Goal: Transaction & Acquisition: Purchase product/service

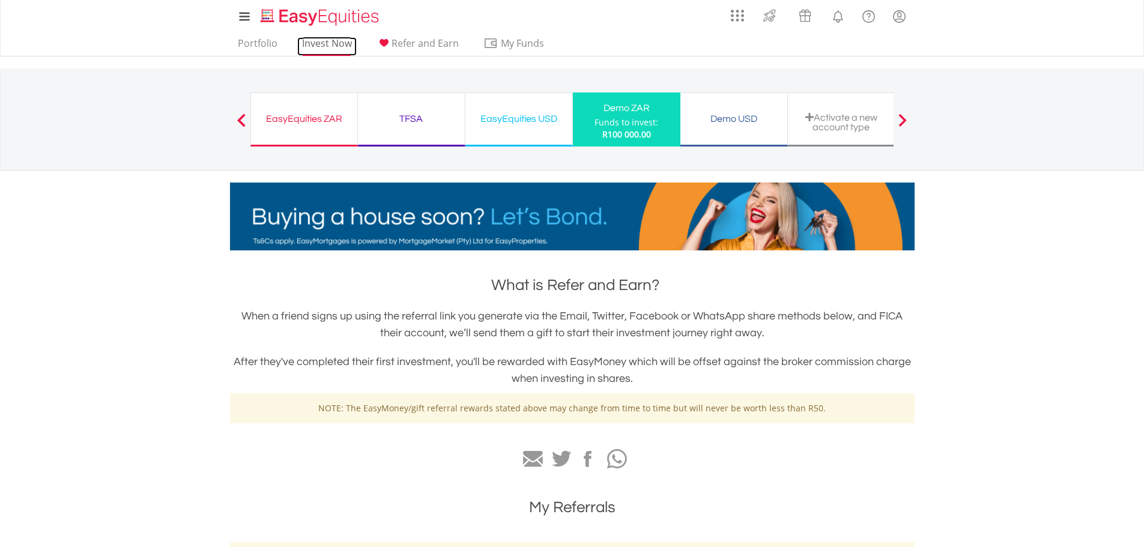
click at [342, 41] on link "Invest Now" at bounding box center [326, 46] width 59 height 19
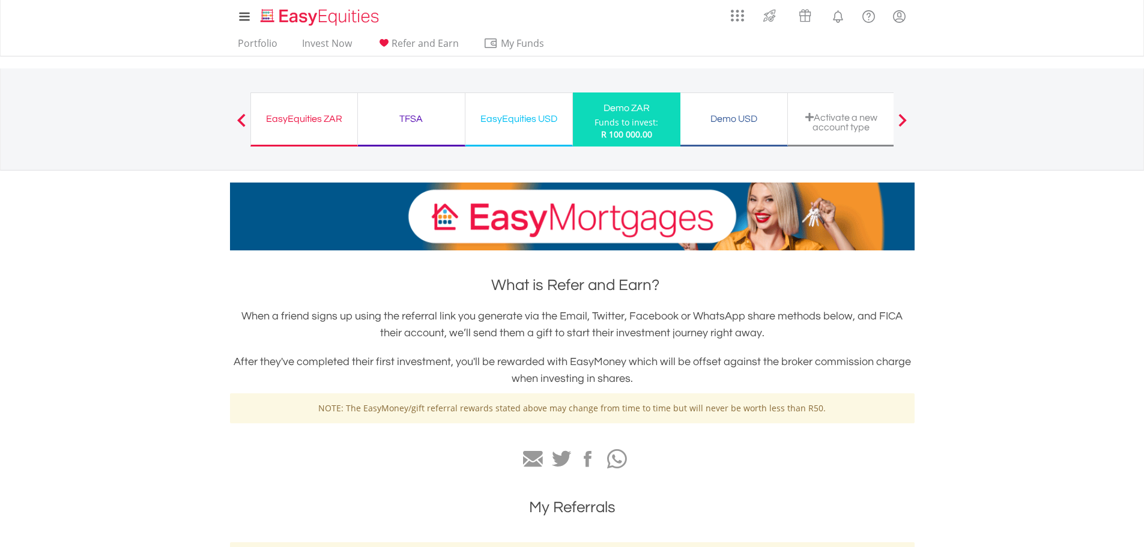
click at [418, 127] on div "TFSA Funds to invest: R 100 000.00" at bounding box center [411, 119] width 107 height 54
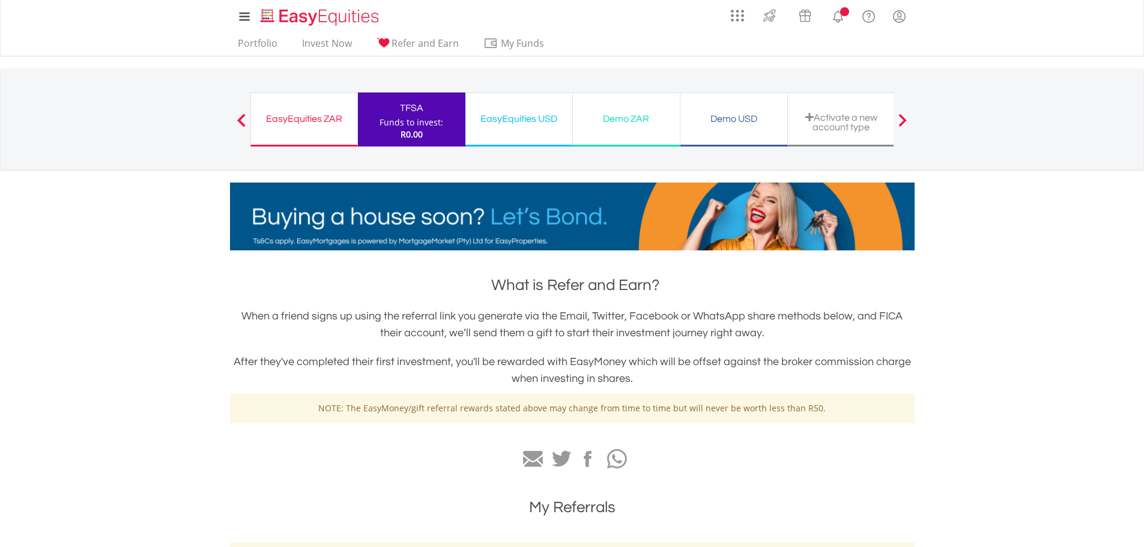
click at [349, 134] on div "EasyEquities ZAR Funds to invest: R0.00" at bounding box center [303, 119] width 107 height 54
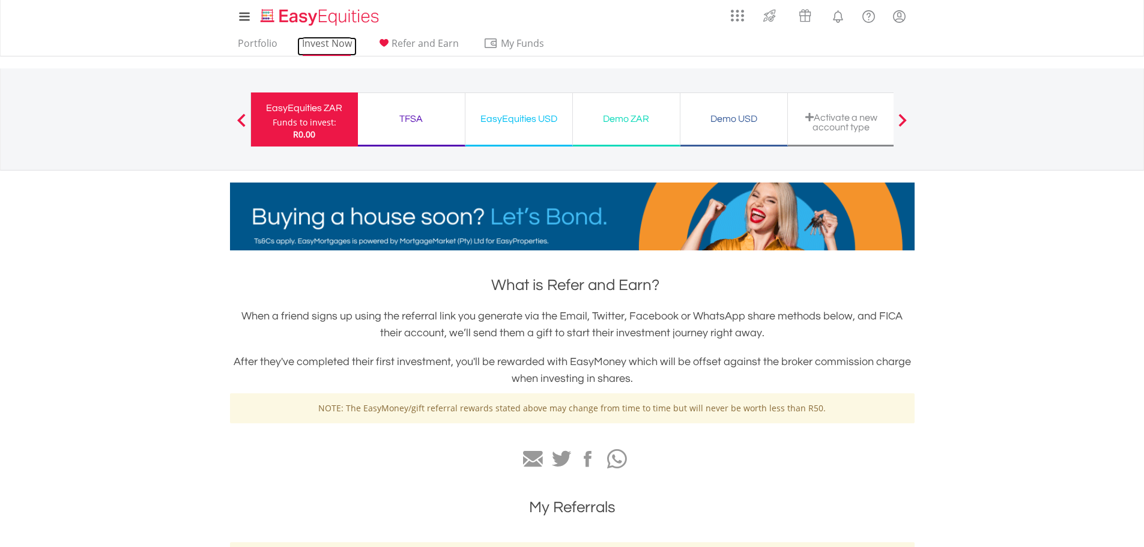
drag, startPoint x: 347, startPoint y: 44, endPoint x: 339, endPoint y: 44, distance: 7.8
click at [346, 44] on link "Invest Now" at bounding box center [326, 46] width 59 height 19
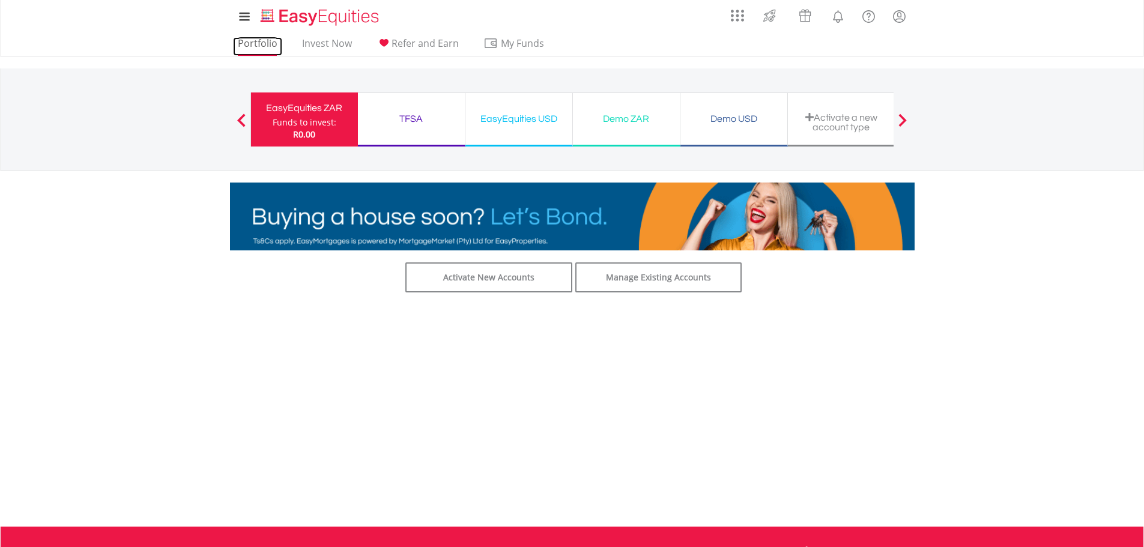
click at [263, 37] on link "Portfolio" at bounding box center [257, 46] width 49 height 19
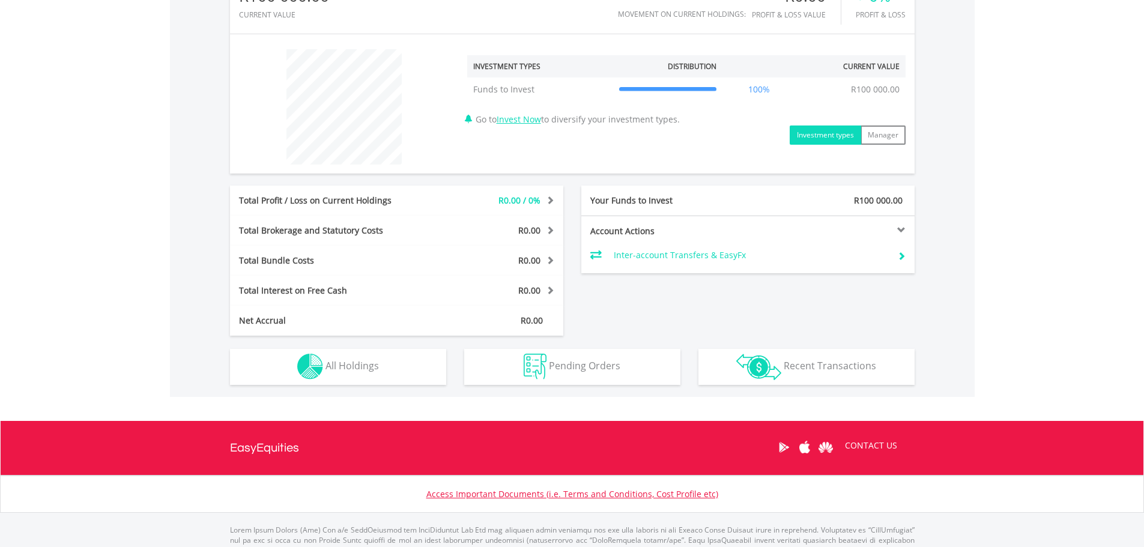
scroll to position [420, 0]
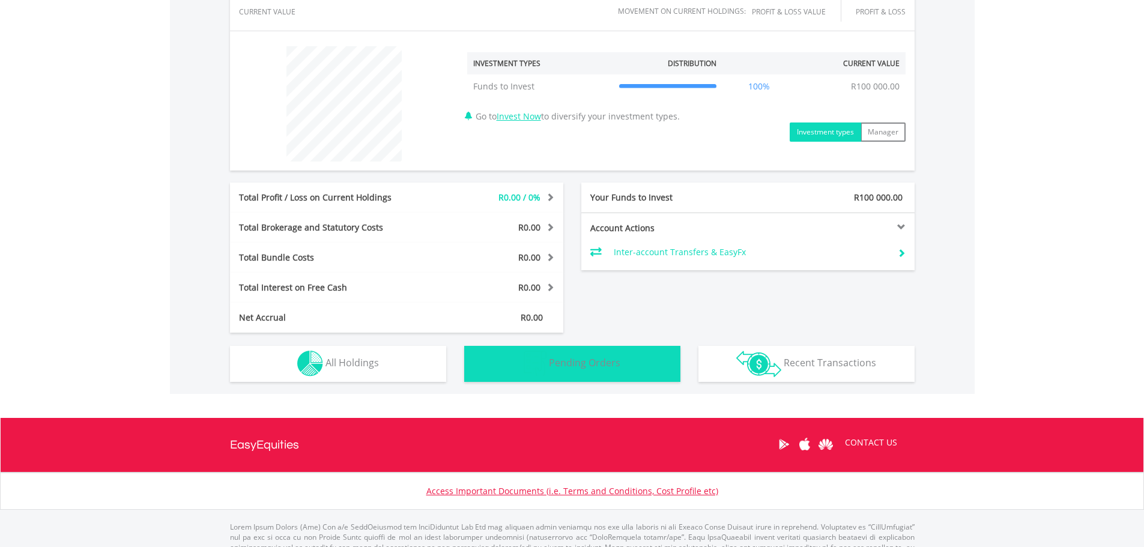
click at [564, 364] on span "Pending Orders" at bounding box center [584, 362] width 71 height 13
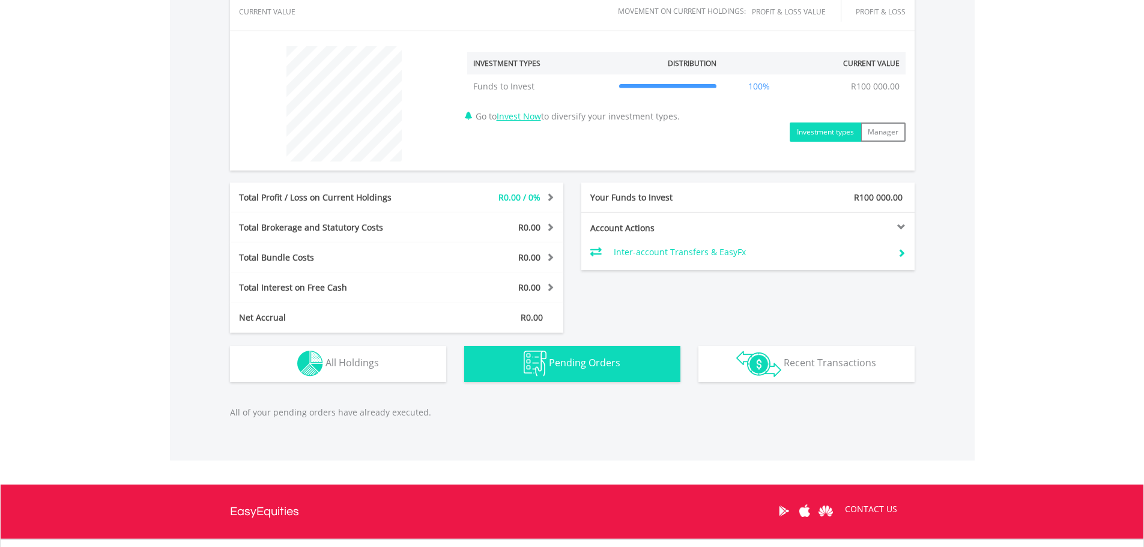
scroll to position [531, 0]
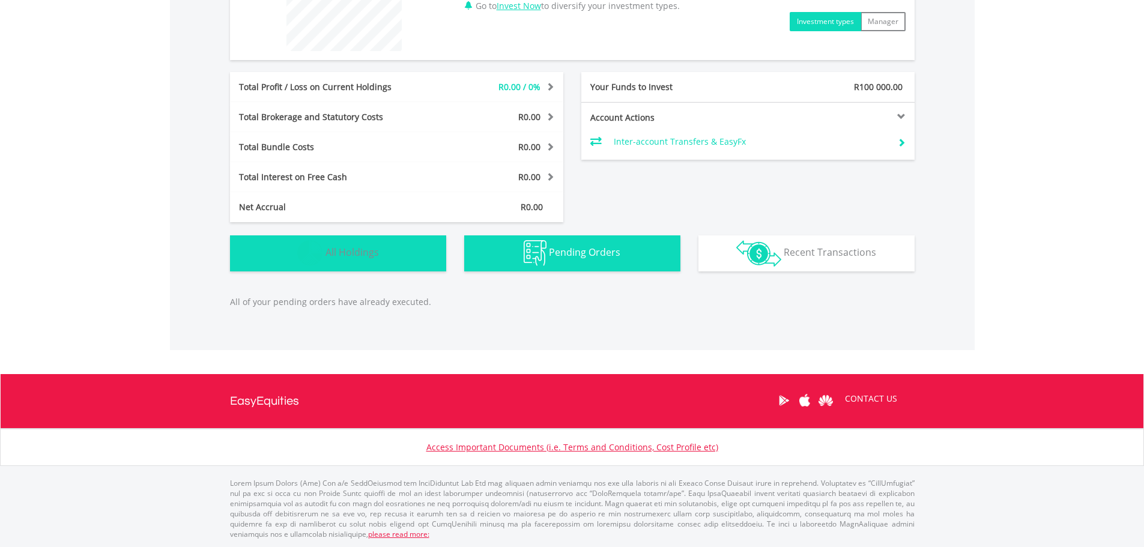
click at [372, 268] on button "Holdings All Holdings" at bounding box center [338, 253] width 216 height 36
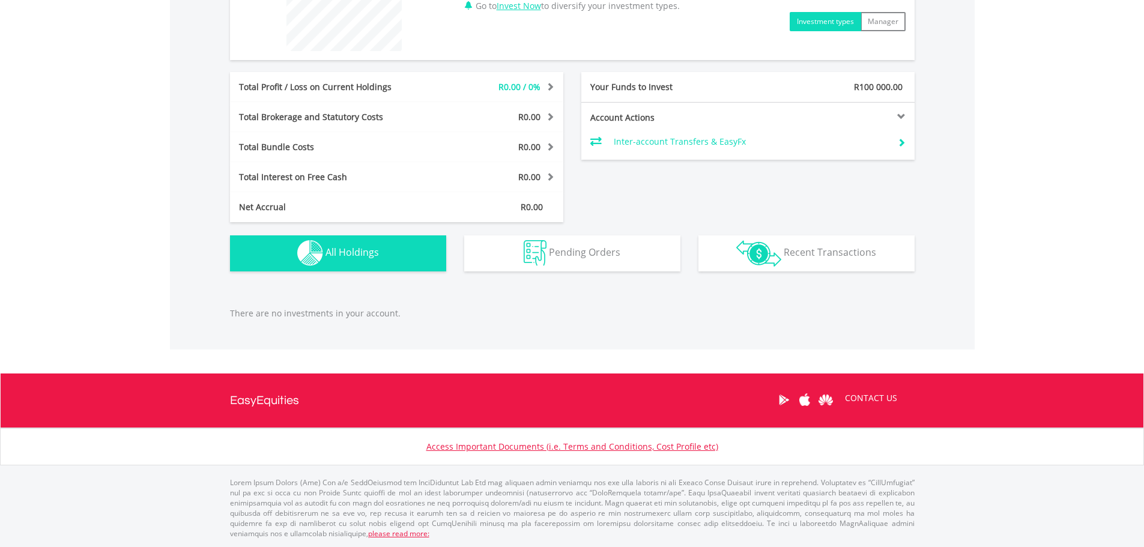
scroll to position [530, 0]
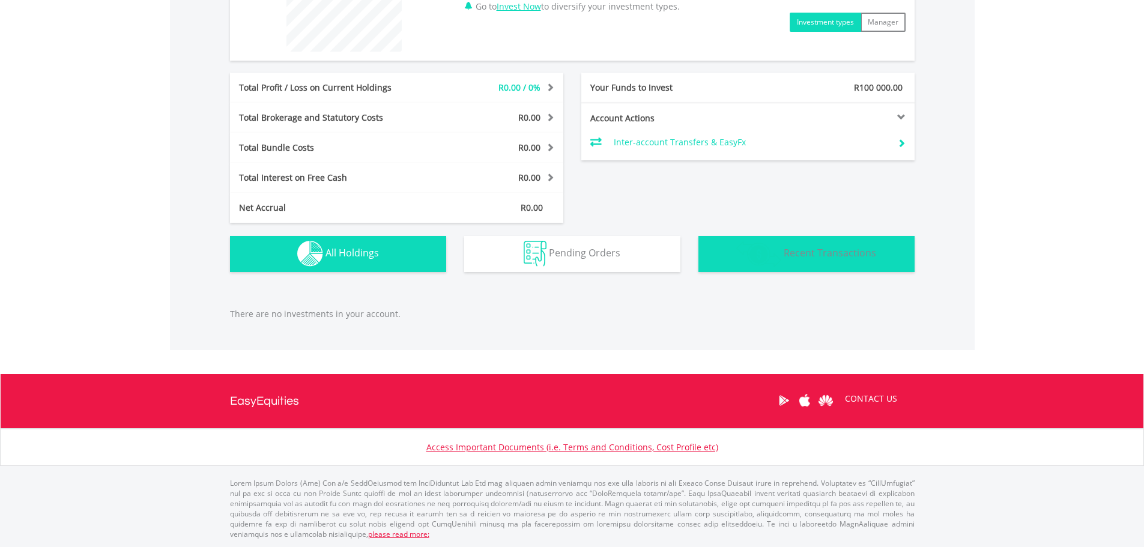
click at [793, 249] on span "Recent Transactions" at bounding box center [830, 252] width 92 height 13
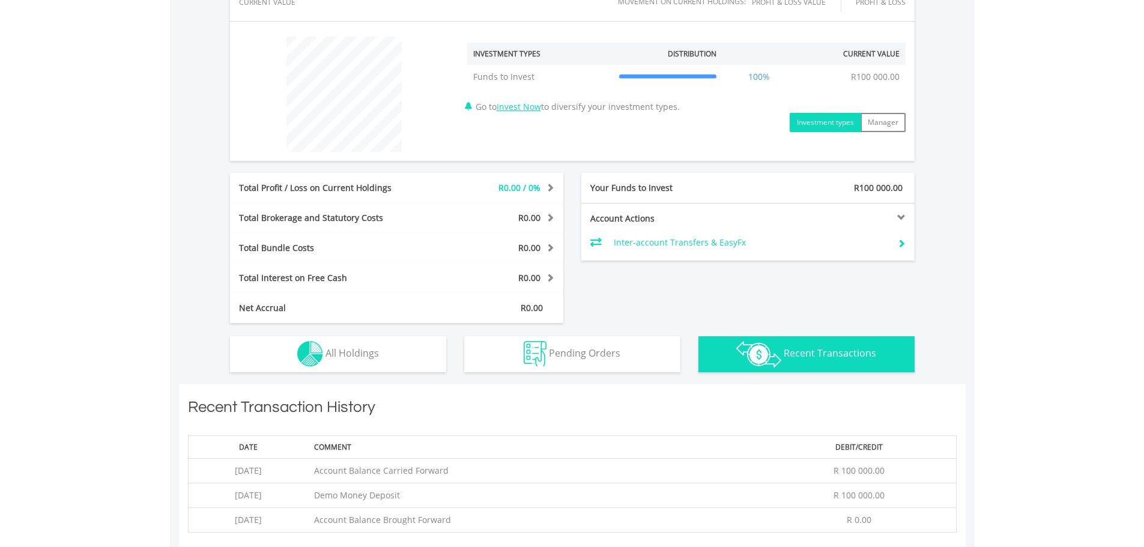
scroll to position [421, 0]
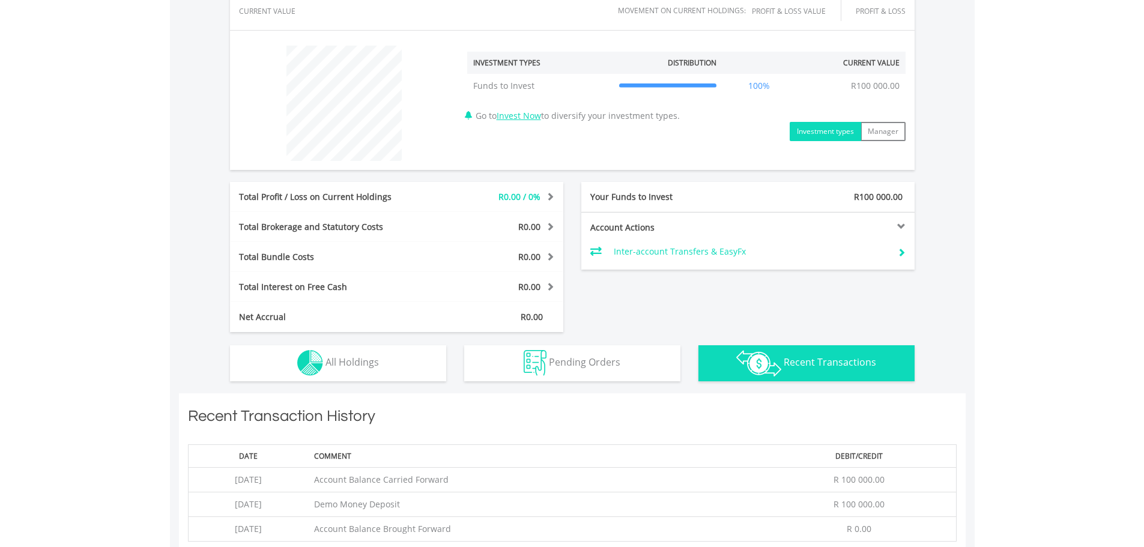
click at [808, 131] on button "Investment types" at bounding box center [825, 131] width 71 height 19
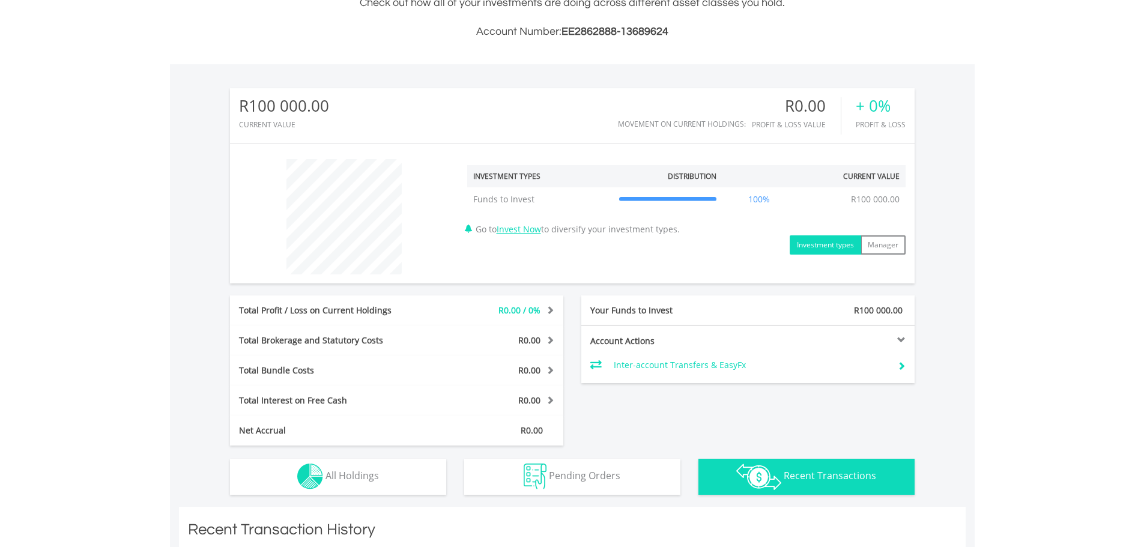
scroll to position [301, 0]
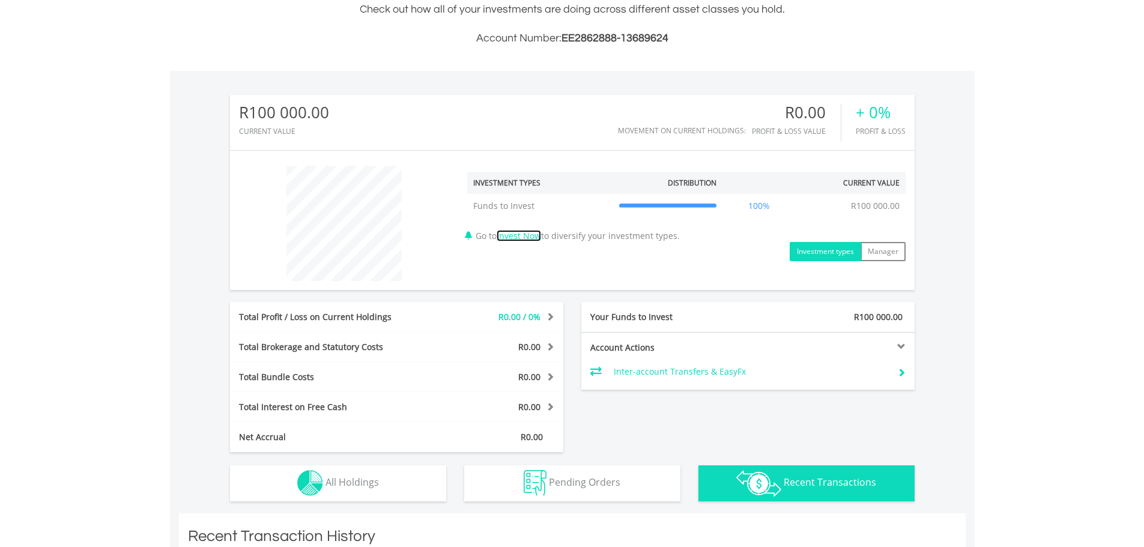
click at [519, 233] on link "Invest Now" at bounding box center [519, 235] width 44 height 11
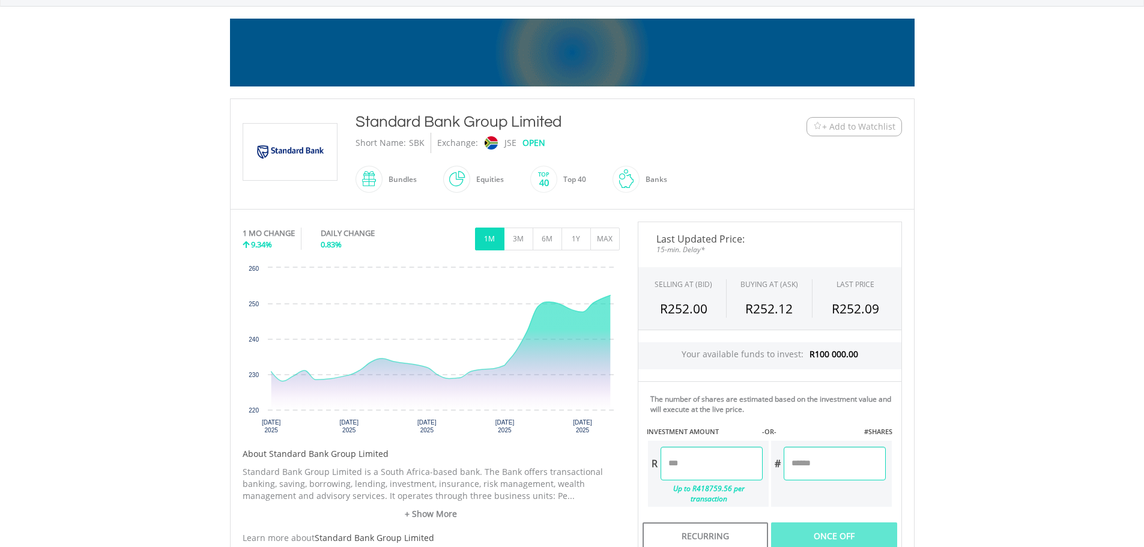
scroll to position [240, 0]
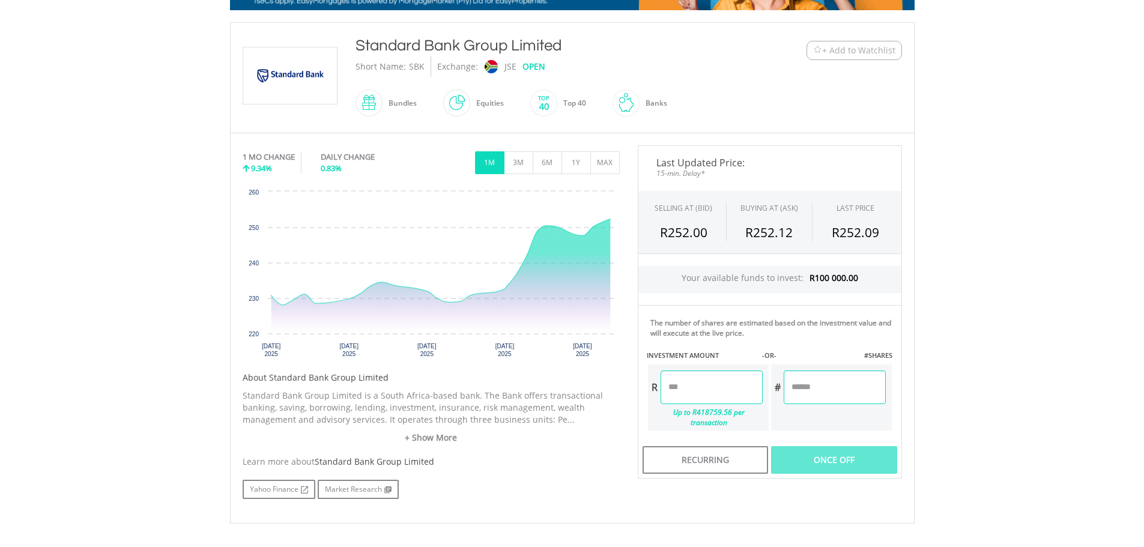
click at [687, 388] on input "number" at bounding box center [711, 387] width 102 height 34
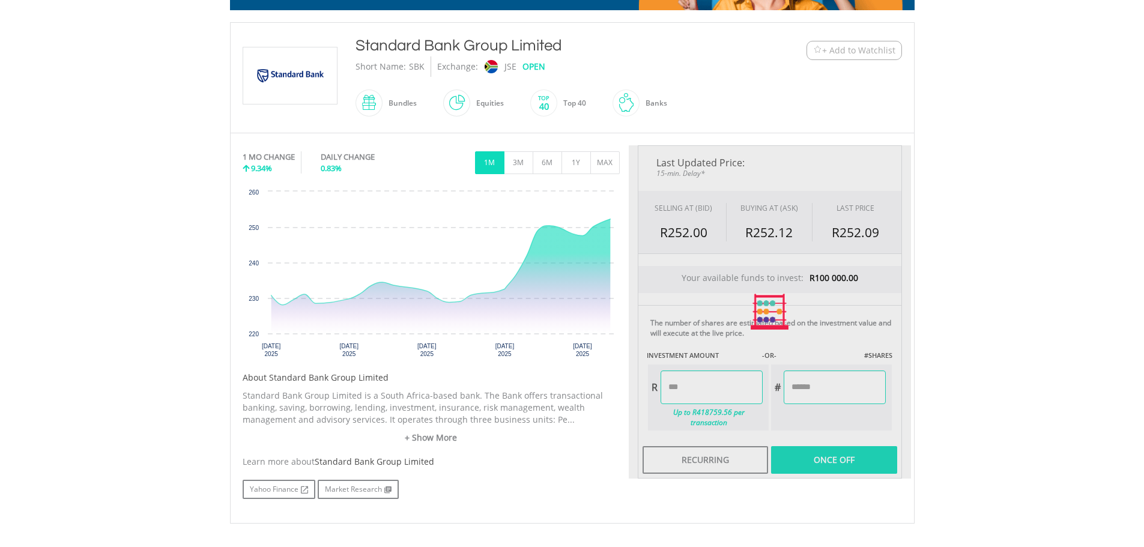
type input "*******"
type input "******"
click at [830, 452] on div "Last Updated Price: 15-min. Delay* SELLING AT (BID) BUYING AT (ASK) LAST PRICE …" at bounding box center [770, 311] width 282 height 333
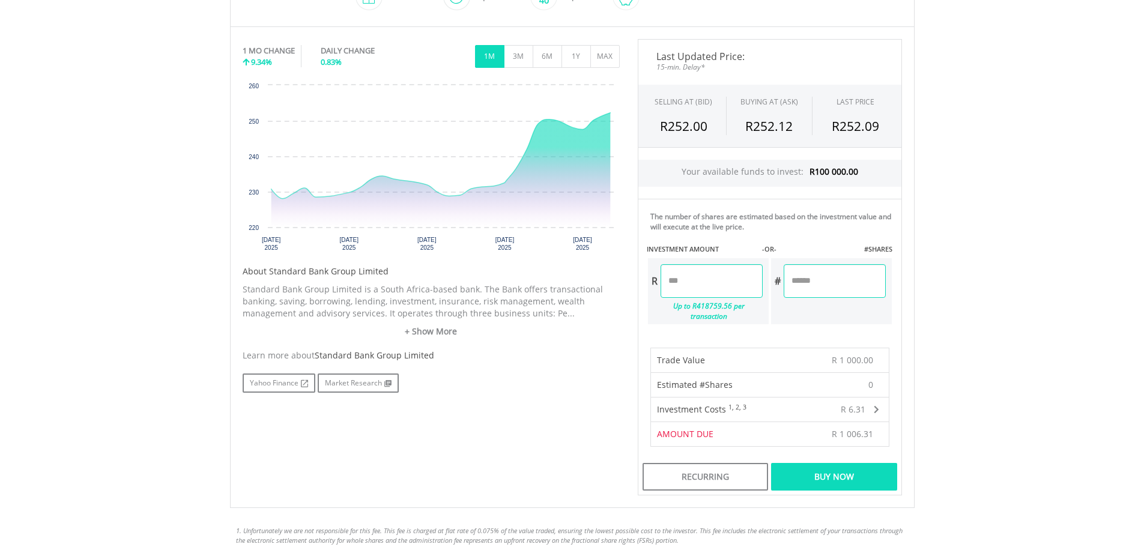
scroll to position [360, 0]
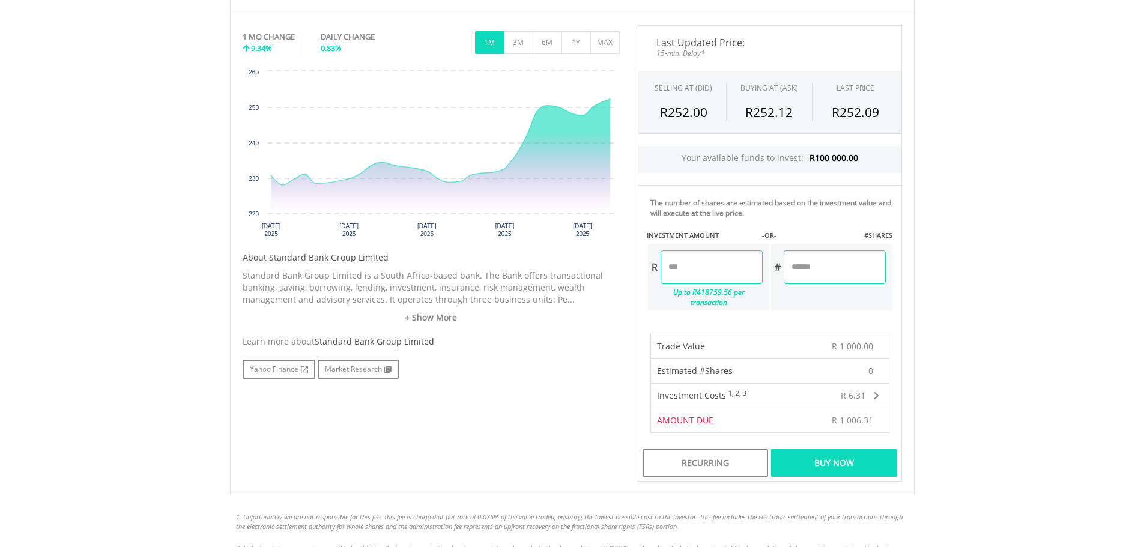
click at [832, 454] on div "Buy Now" at bounding box center [833, 463] width 125 height 28
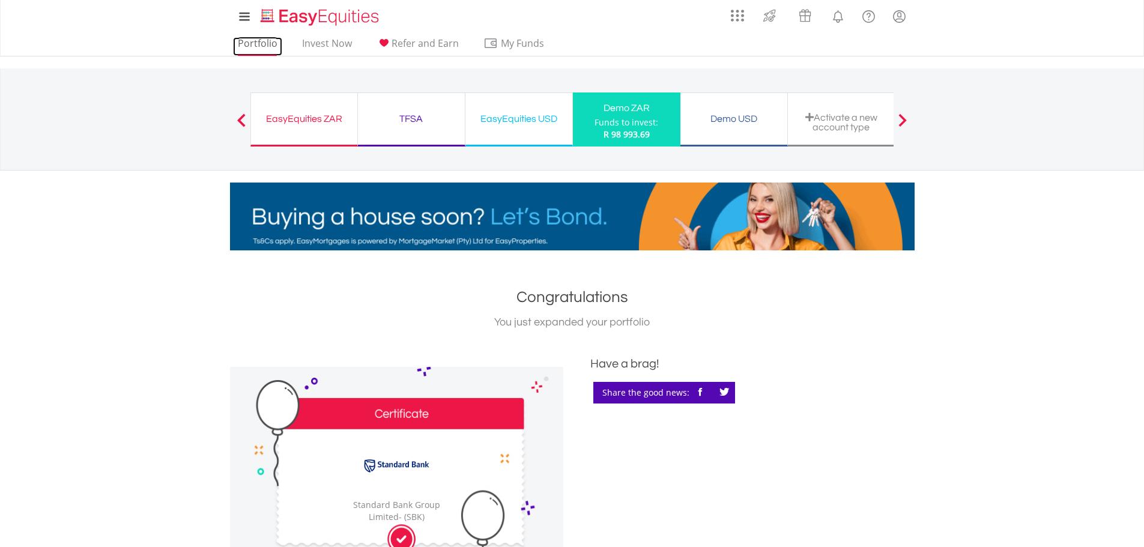
click at [265, 41] on link "Portfolio" at bounding box center [257, 46] width 49 height 19
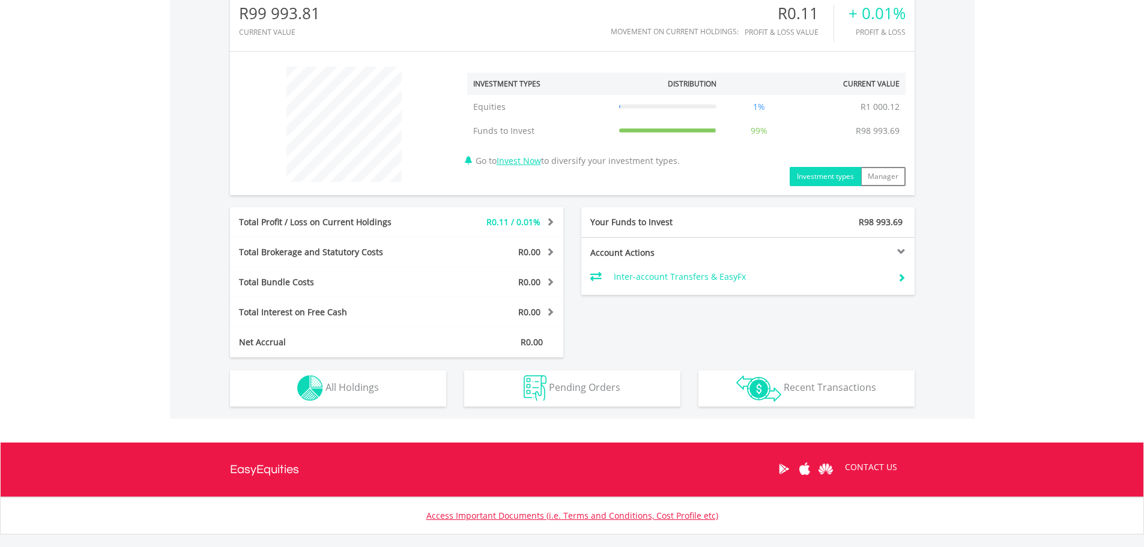
scroll to position [420, 0]
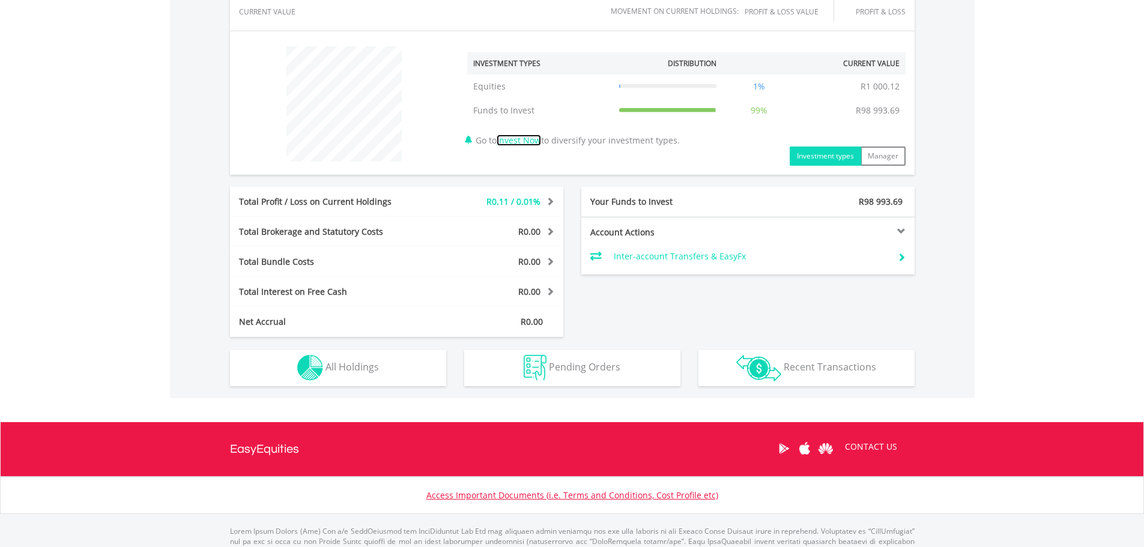
click at [531, 140] on link "Invest Now" at bounding box center [519, 139] width 44 height 11
